Goal: Task Accomplishment & Management: Use online tool/utility

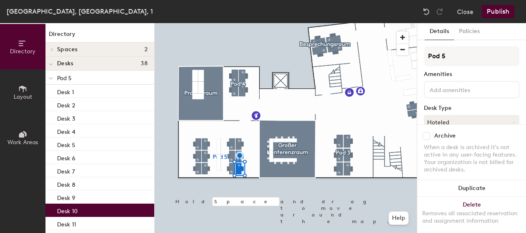
click at [465, 88] on input at bounding box center [465, 89] width 74 height 10
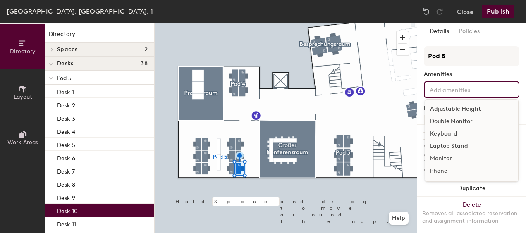
click at [465, 122] on div "Double Monitor" at bounding box center [471, 121] width 93 height 12
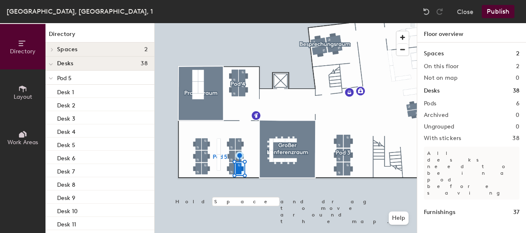
click at [239, 23] on div at bounding box center [286, 23] width 262 height 0
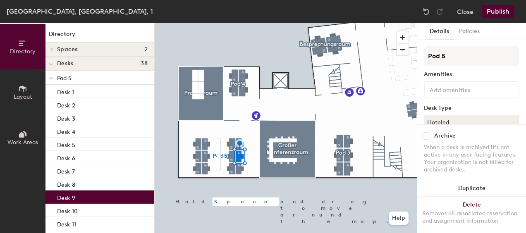
click at [463, 86] on input at bounding box center [465, 89] width 74 height 10
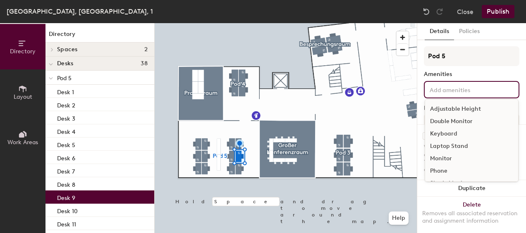
click at [450, 159] on div "Monitor" at bounding box center [471, 159] width 93 height 12
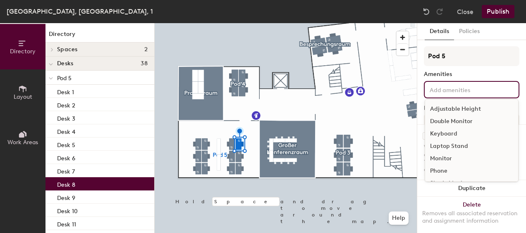
click at [457, 92] on input at bounding box center [465, 89] width 74 height 10
click at [456, 120] on div "Double Monitor" at bounding box center [471, 121] width 93 height 12
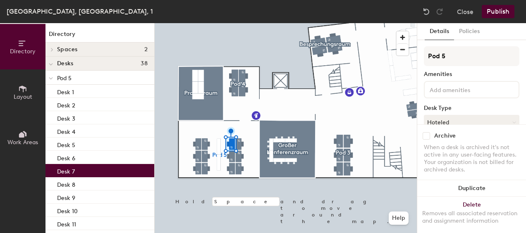
click at [476, 90] on input at bounding box center [465, 89] width 74 height 10
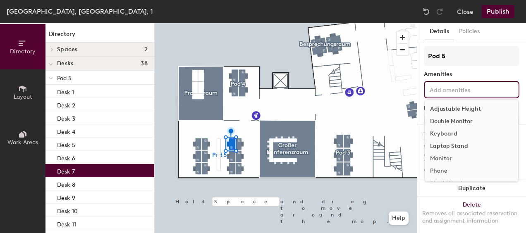
click at [469, 122] on div "Double Monitor" at bounding box center [471, 121] width 93 height 12
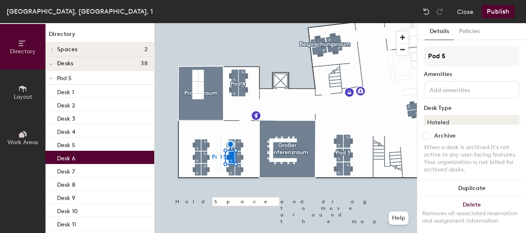
click at [456, 88] on input at bounding box center [465, 89] width 74 height 10
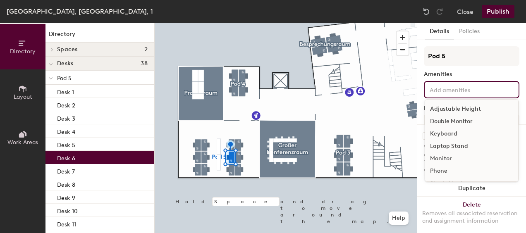
click at [452, 157] on div "Monitor" at bounding box center [471, 159] width 93 height 12
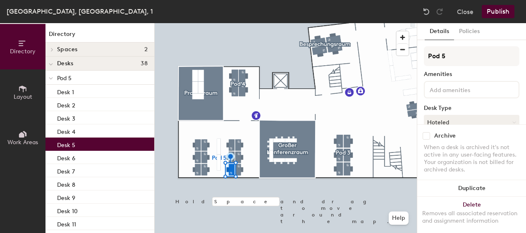
click at [470, 93] on input at bounding box center [465, 89] width 74 height 10
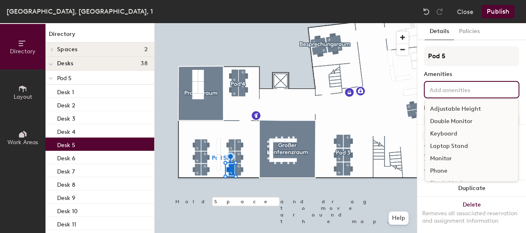
scroll to position [36, 0]
click at [480, 173] on div "Wide Screen Monitor" at bounding box center [471, 172] width 93 height 12
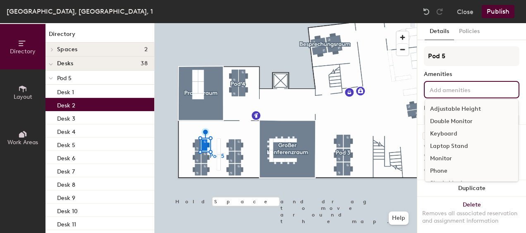
click at [455, 89] on input at bounding box center [465, 89] width 74 height 10
click at [453, 117] on div "Double Monitor" at bounding box center [471, 121] width 93 height 12
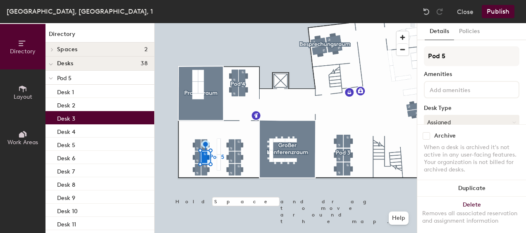
click at [458, 89] on input at bounding box center [465, 89] width 74 height 10
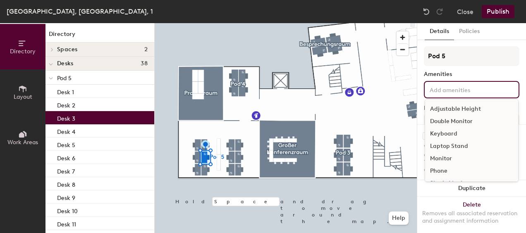
click at [441, 157] on div "Monitor" at bounding box center [471, 159] width 93 height 12
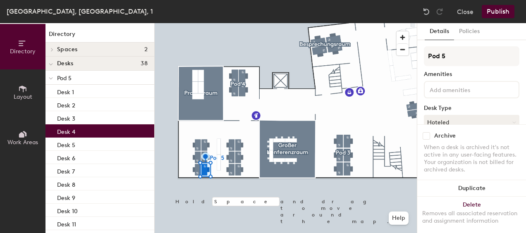
click at [452, 89] on input at bounding box center [465, 89] width 74 height 10
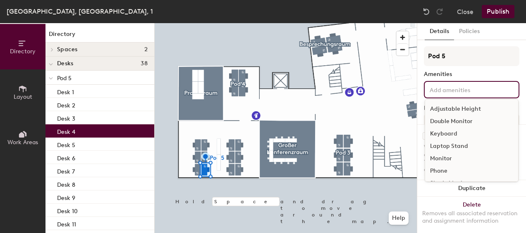
scroll to position [36, 0]
click at [441, 172] on div "Wide Screen Monitor" at bounding box center [471, 172] width 93 height 12
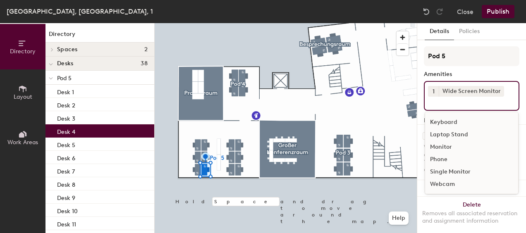
scroll to position [24, 0]
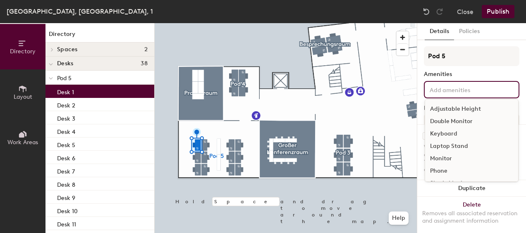
click at [444, 93] on input at bounding box center [465, 89] width 74 height 10
click at [446, 120] on div "Double Monitor" at bounding box center [471, 121] width 93 height 12
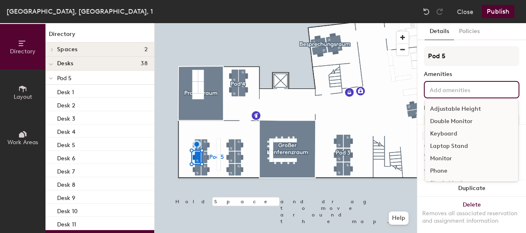
click at [460, 90] on input at bounding box center [465, 89] width 74 height 10
click at [450, 160] on div "Monitor" at bounding box center [471, 159] width 93 height 12
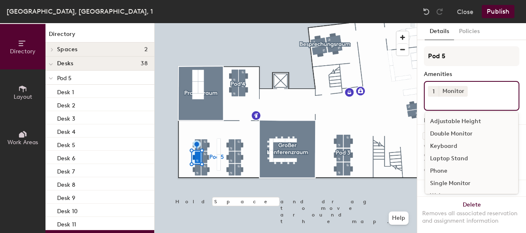
click at [196, 23] on div at bounding box center [286, 23] width 262 height 0
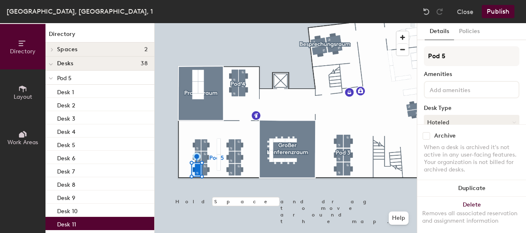
click at [444, 92] on input at bounding box center [465, 89] width 74 height 10
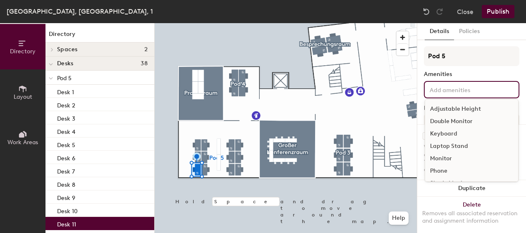
click at [444, 122] on div "Double Monitor" at bounding box center [471, 121] width 93 height 12
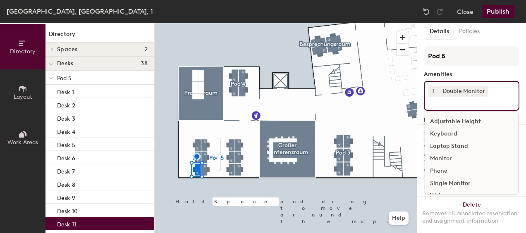
click at [271, 23] on div at bounding box center [286, 23] width 262 height 0
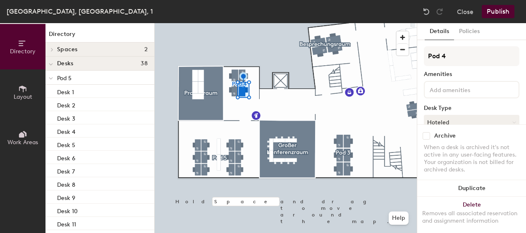
click at [449, 90] on input at bounding box center [465, 89] width 74 height 10
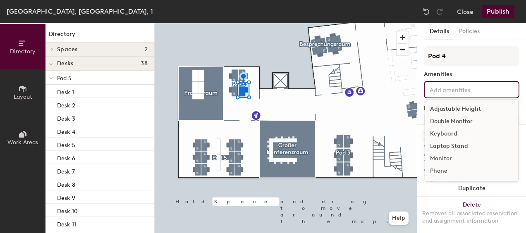
click at [450, 119] on div "Double Monitor" at bounding box center [471, 121] width 93 height 12
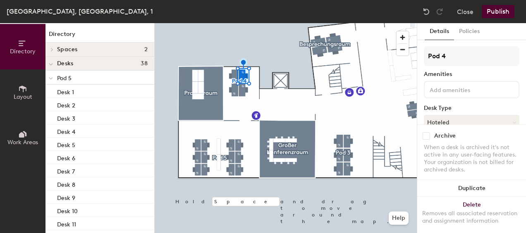
click at [457, 87] on input at bounding box center [465, 89] width 74 height 10
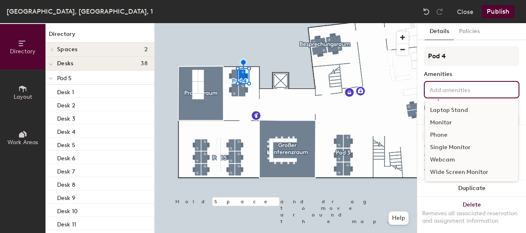
click at [457, 171] on div "Wide Screen Monitor" at bounding box center [471, 172] width 93 height 12
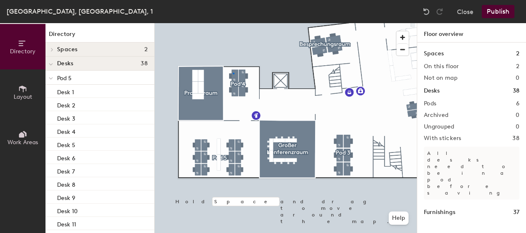
click at [233, 23] on div at bounding box center [286, 23] width 262 height 0
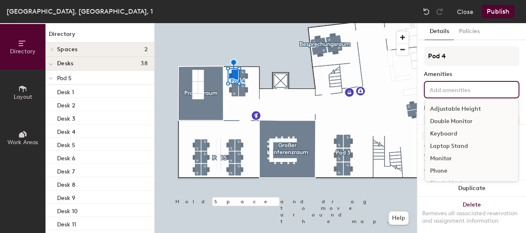
click at [447, 94] on div "Adjustable Height Double Monitor Keyboard Laptop Stand Monitor Phone Single Mon…" at bounding box center [471, 89] width 95 height 17
click at [448, 120] on div "Double Monitor" at bounding box center [471, 121] width 93 height 12
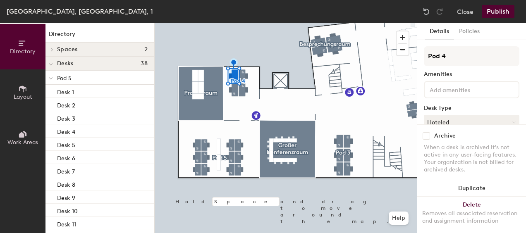
click at [445, 89] on input at bounding box center [465, 89] width 74 height 10
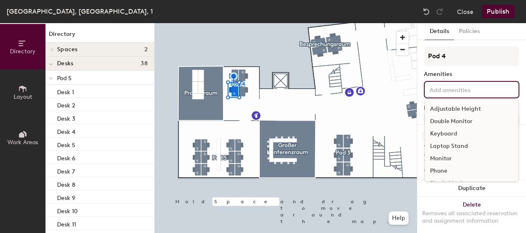
click at [449, 158] on div "Monitor" at bounding box center [471, 159] width 93 height 12
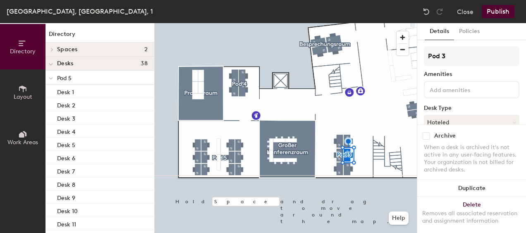
click at [449, 92] on input at bounding box center [465, 89] width 74 height 10
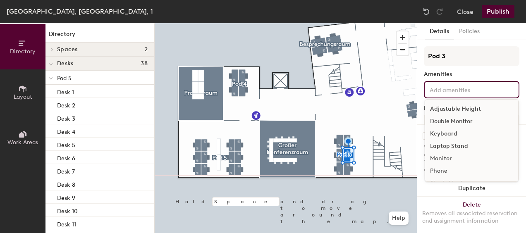
click at [448, 119] on div "Double Monitor" at bounding box center [471, 121] width 93 height 12
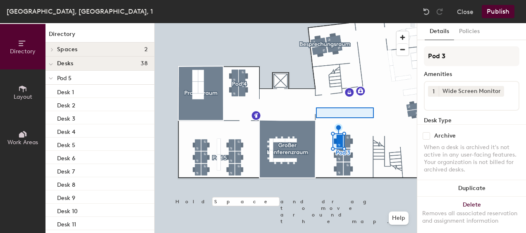
click at [293, 23] on div at bounding box center [286, 23] width 262 height 0
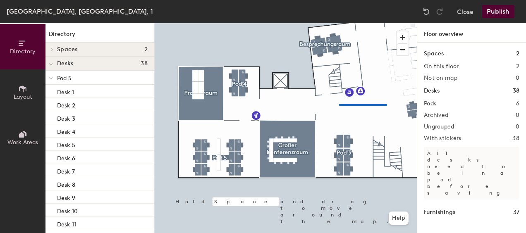
click at [339, 23] on div at bounding box center [286, 23] width 262 height 0
click at [326, 23] on div at bounding box center [286, 23] width 262 height 0
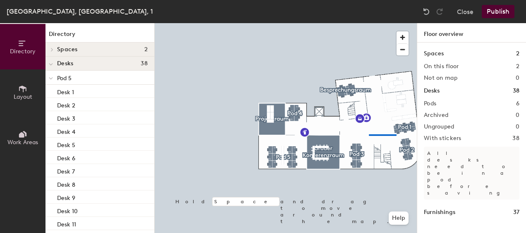
click at [367, 23] on div at bounding box center [286, 23] width 262 height 0
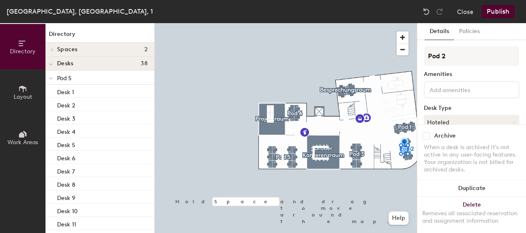
click at [467, 90] on input at bounding box center [465, 89] width 74 height 10
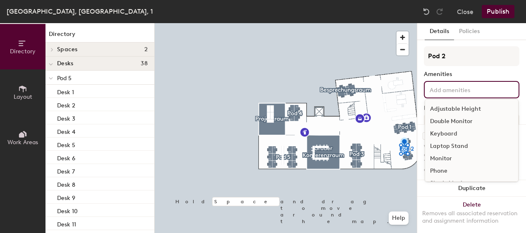
click at [462, 123] on div "Double Monitor" at bounding box center [471, 121] width 93 height 12
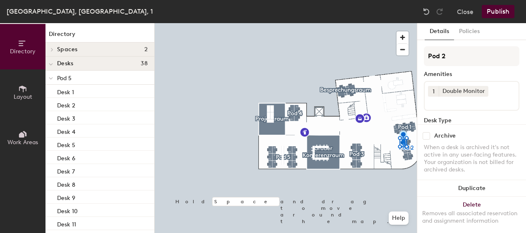
click at [499, 97] on input at bounding box center [465, 102] width 74 height 10
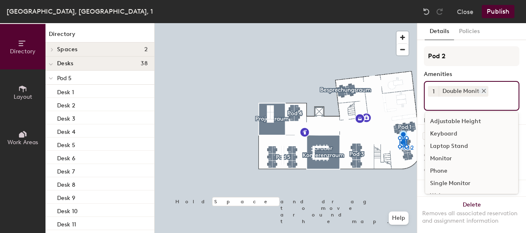
click at [471, 90] on div "Double Monitor" at bounding box center [464, 91] width 50 height 11
click at [485, 90] on icon at bounding box center [484, 91] width 6 height 6
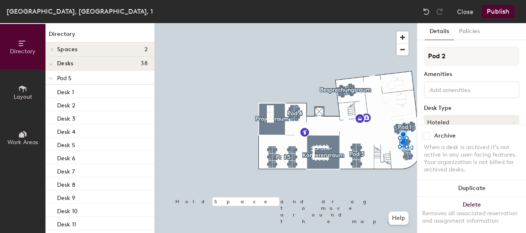
click at [482, 88] on input at bounding box center [465, 89] width 74 height 10
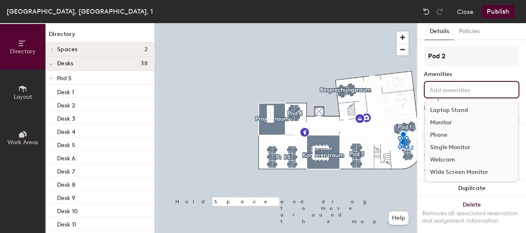
click at [450, 172] on div "Wide Screen Monitor" at bounding box center [471, 172] width 93 height 12
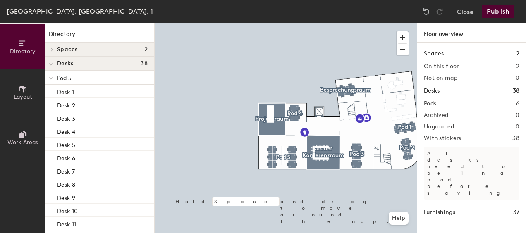
click at [408, 23] on div at bounding box center [286, 23] width 262 height 0
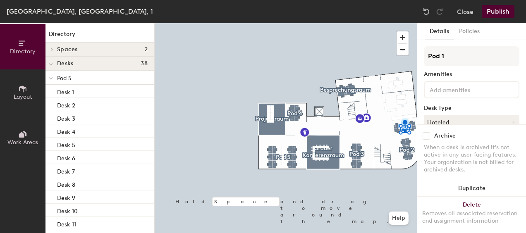
click at [446, 88] on input at bounding box center [465, 89] width 74 height 10
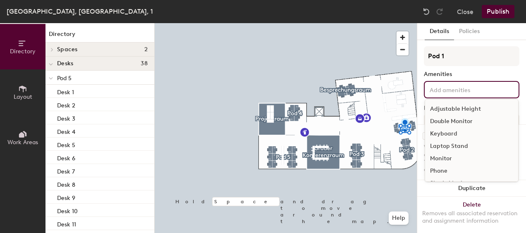
click at [450, 118] on div "Double Monitor" at bounding box center [471, 121] width 93 height 12
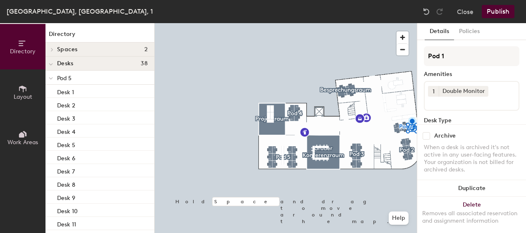
click at [379, 23] on div at bounding box center [286, 23] width 262 height 0
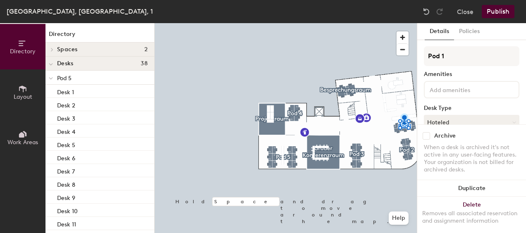
click at [441, 91] on input at bounding box center [465, 89] width 74 height 10
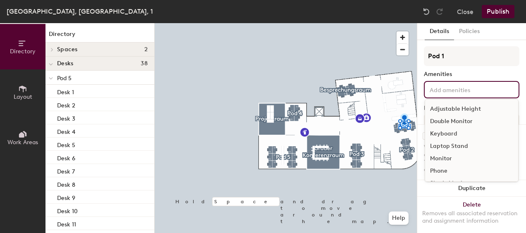
click at [444, 157] on div "Monitor" at bounding box center [471, 159] width 93 height 12
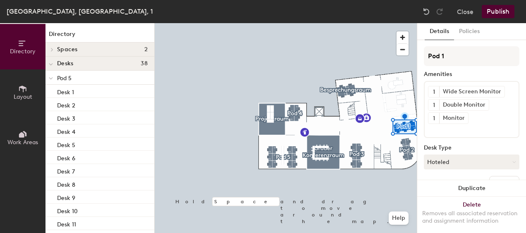
click at [477, 118] on div "1 Wide Screen Monitor 1 Double Monitor 1 Monitor" at bounding box center [471, 109] width 95 height 57
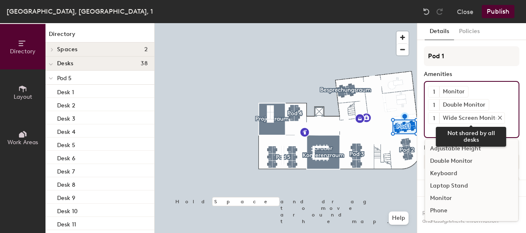
click at [497, 115] on icon at bounding box center [500, 118] width 6 height 6
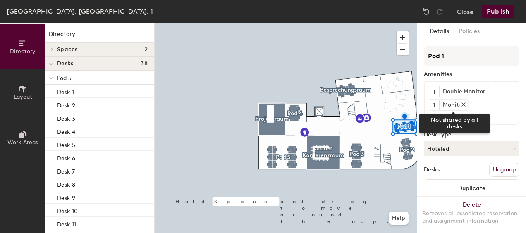
click at [463, 102] on icon at bounding box center [463, 105] width 6 height 6
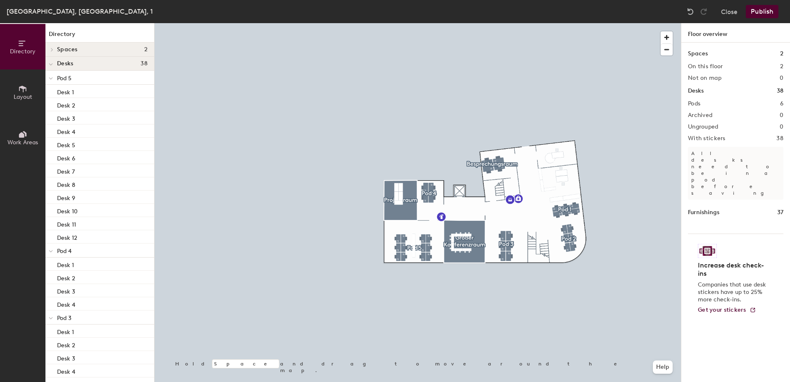
click at [525, 14] on button "Publish" at bounding box center [762, 11] width 33 height 13
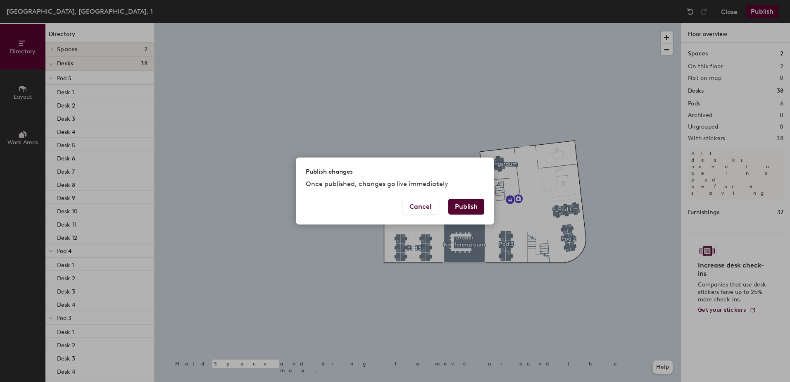
click at [469, 204] on button "Publish" at bounding box center [466, 207] width 36 height 16
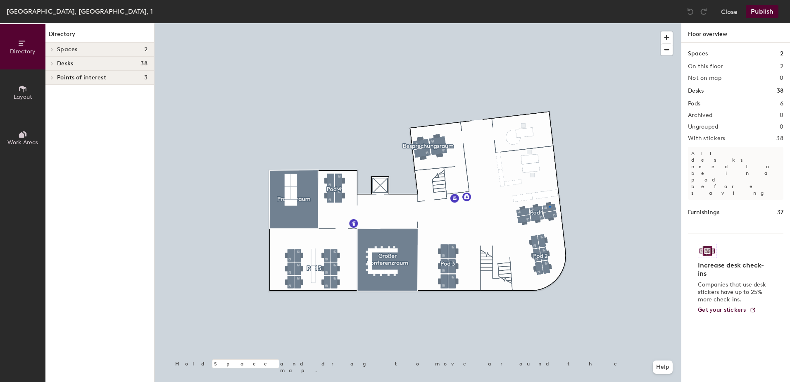
click at [549, 23] on div at bounding box center [418, 23] width 527 height 0
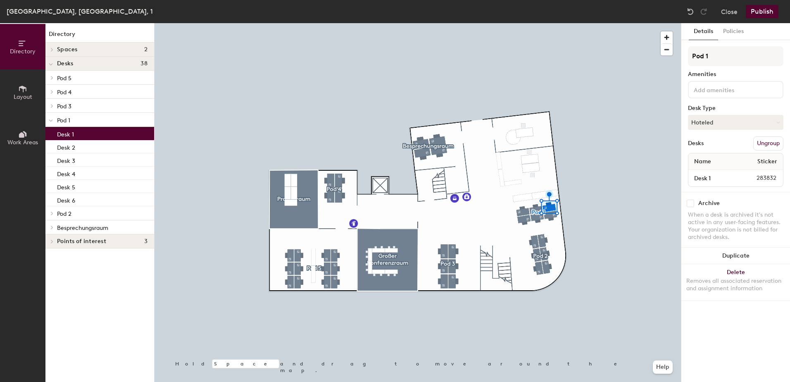
click at [712, 95] on div at bounding box center [735, 89] width 95 height 17
type input "wide"
click at [722, 110] on div "Wide Screen Monitor" at bounding box center [735, 109] width 93 height 12
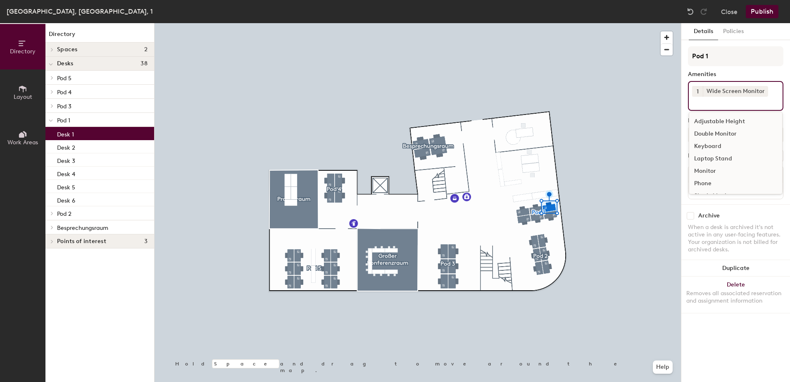
click at [736, 336] on div "Details Policies Pod 1 Amenities 1 Wide Screen Monitor Adjustable Height Double…" at bounding box center [736, 202] width 109 height 359
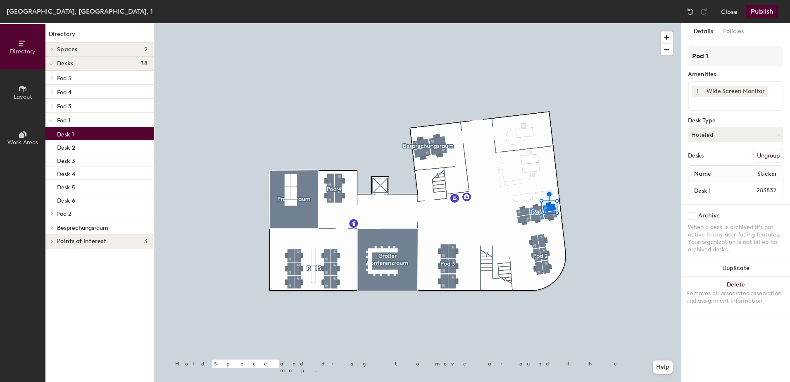
click at [765, 12] on button "Publish" at bounding box center [762, 11] width 33 height 13
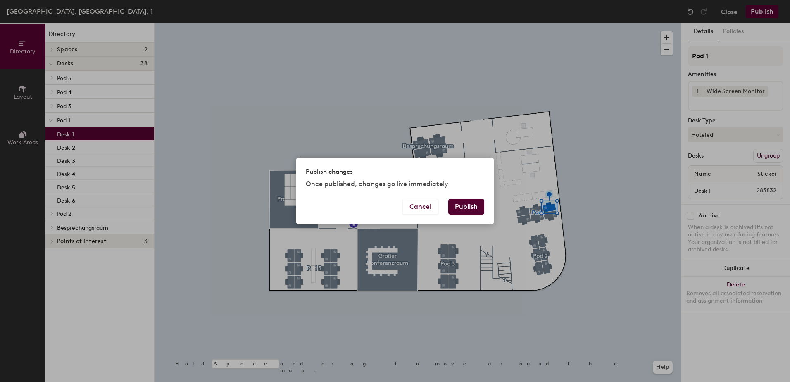
click at [461, 206] on button "Publish" at bounding box center [466, 207] width 36 height 16
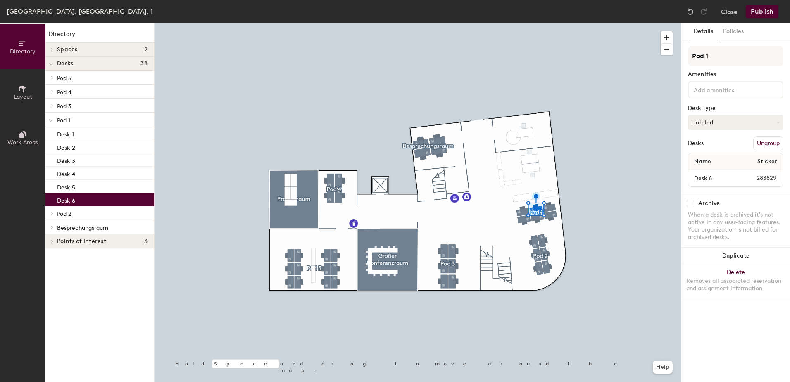
click at [706, 89] on input at bounding box center [729, 89] width 74 height 10
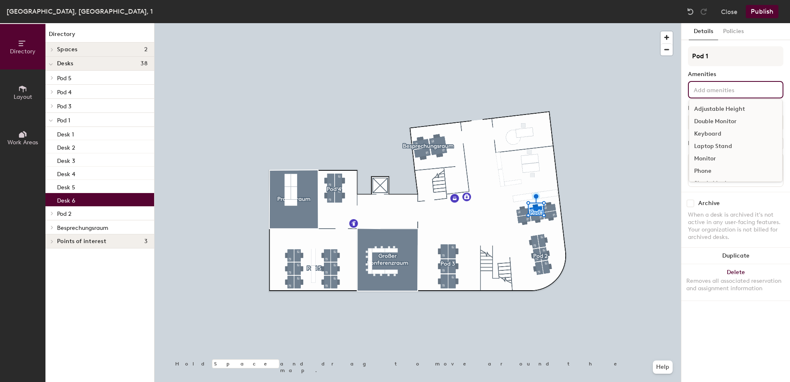
click at [709, 158] on div "Monitor" at bounding box center [735, 159] width 93 height 12
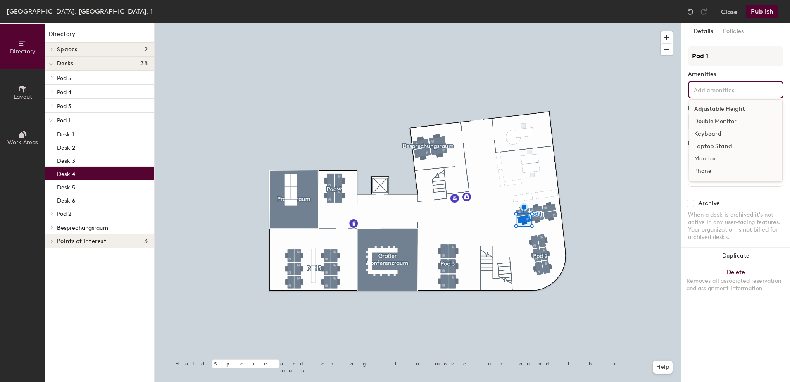
click at [710, 87] on input at bounding box center [729, 89] width 74 height 10
click at [712, 174] on div "Wide Screen Monitor" at bounding box center [735, 172] width 93 height 12
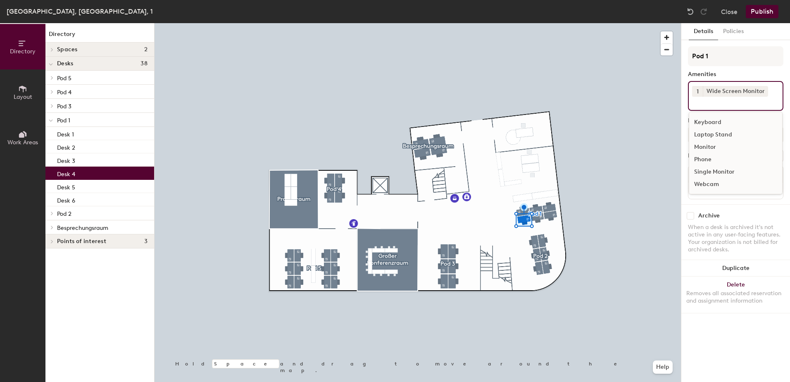
scroll to position [24, 0]
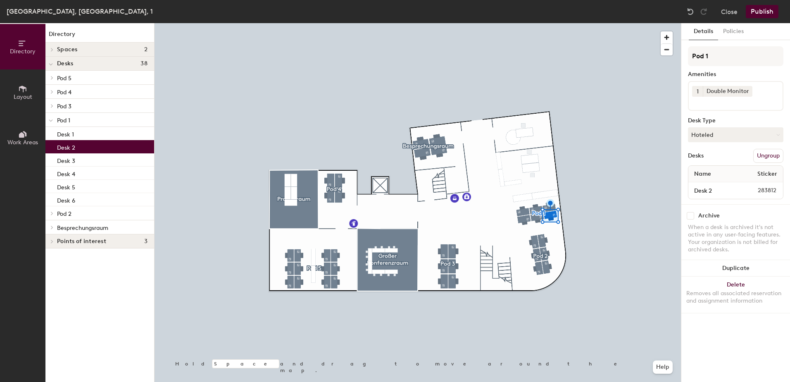
click at [760, 15] on button "Publish" at bounding box center [762, 11] width 33 height 13
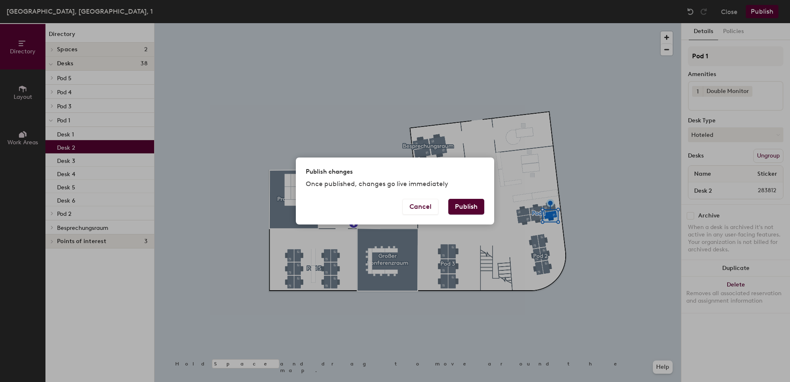
click at [464, 203] on button "Publish" at bounding box center [466, 207] width 36 height 16
